Goal: Task Accomplishment & Management: Manage account settings

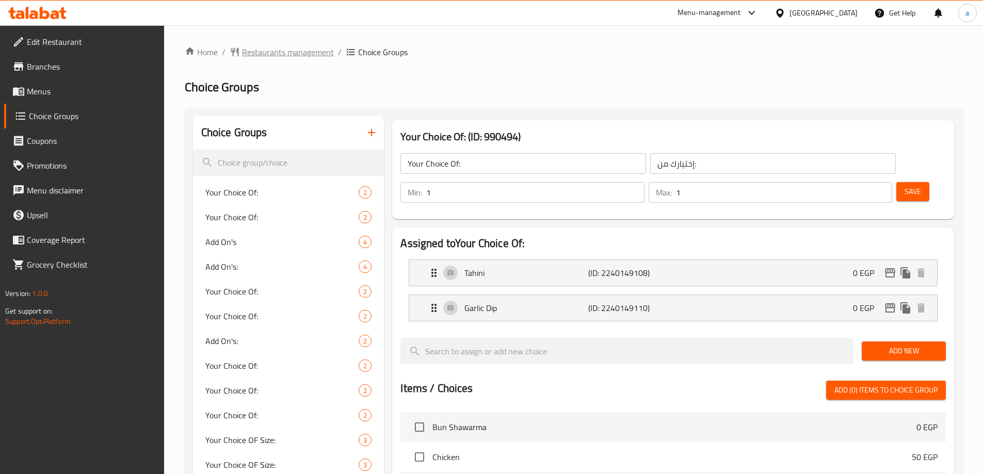
click at [268, 57] on span "Restaurants management" at bounding box center [288, 52] width 92 height 12
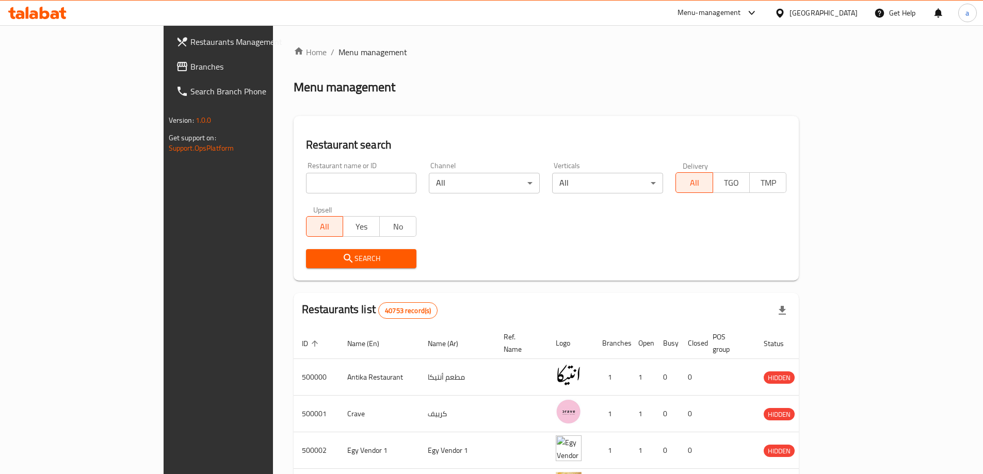
click at [190, 70] on span "Branches" at bounding box center [254, 66] width 129 height 12
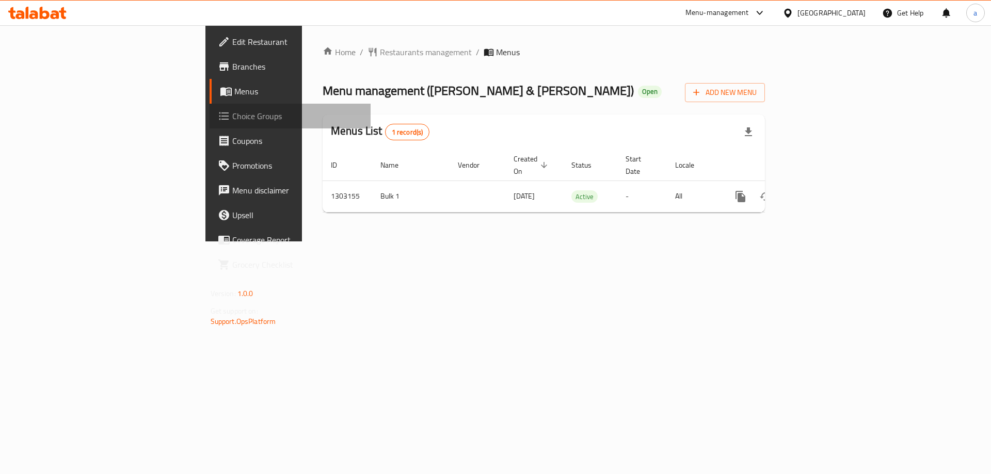
click at [210, 122] on link "Choice Groups" at bounding box center [291, 116] width 162 height 25
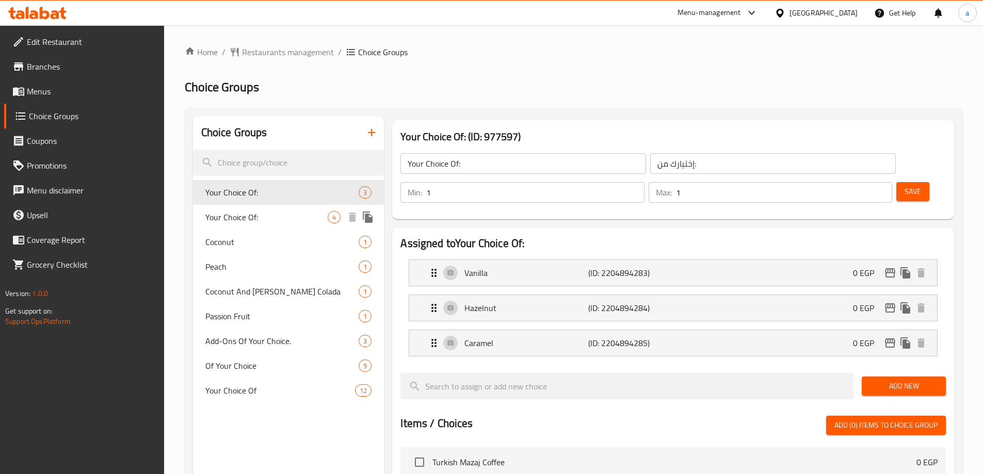
click at [256, 216] on span "Your Choice Of:" at bounding box center [266, 217] width 123 height 12
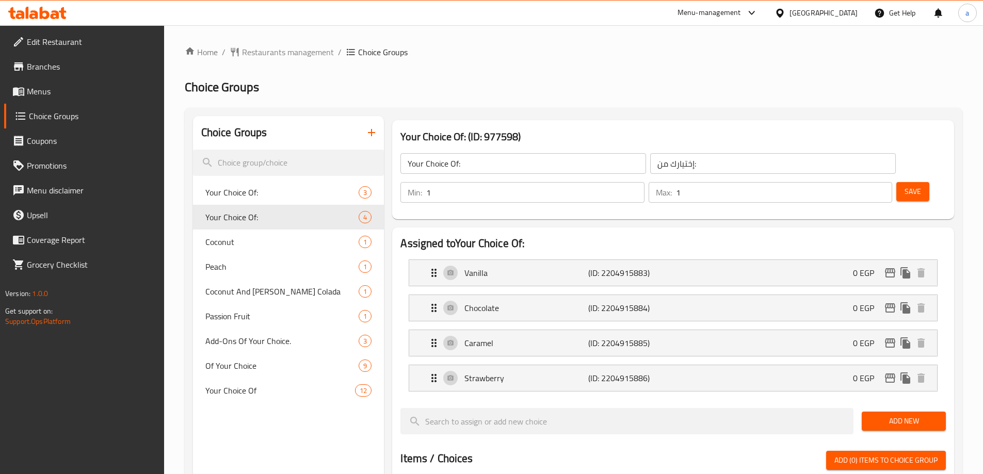
click at [623, 104] on div "Home / Restaurants management / Choice Groups Choice Groups Choice Groups Your …" at bounding box center [574, 451] width 778 height 810
click at [266, 57] on span "Restaurants management" at bounding box center [288, 52] width 92 height 12
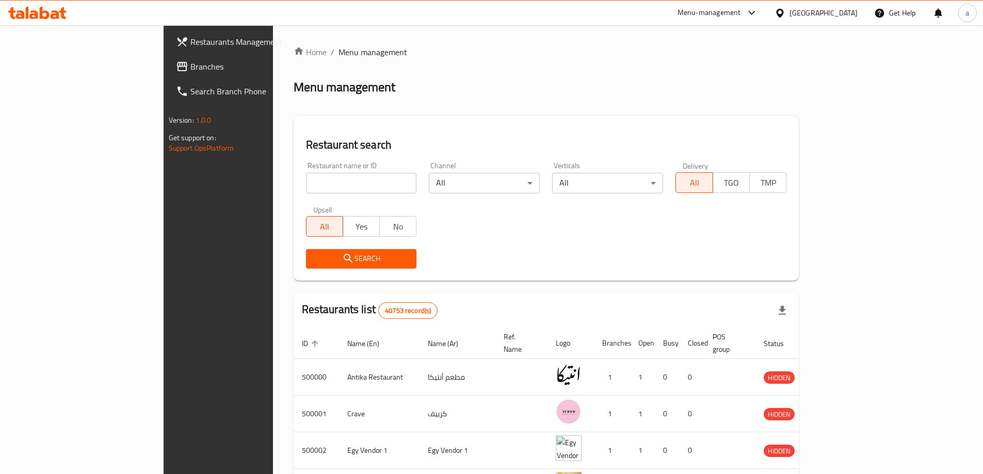
click at [190, 69] on span "Branches" at bounding box center [254, 66] width 129 height 12
